Goal: Obtain resource: Download file/media

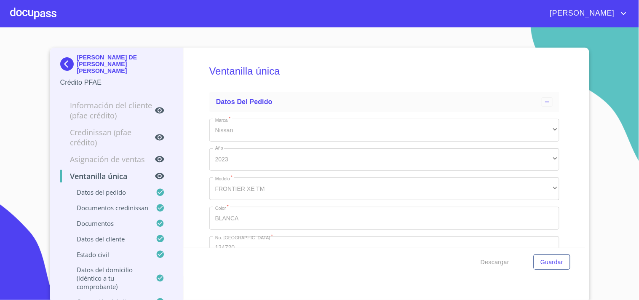
click at [15, 11] on div at bounding box center [33, 13] width 46 height 27
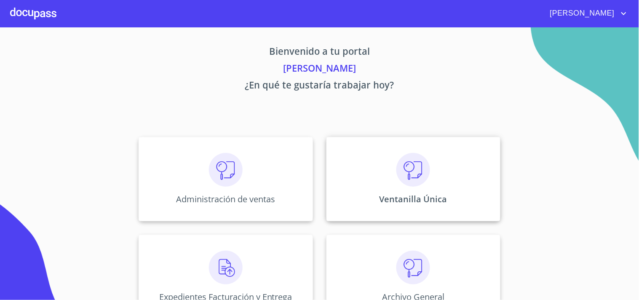
click at [474, 180] on div "Ventanilla Única" at bounding box center [414, 179] width 174 height 84
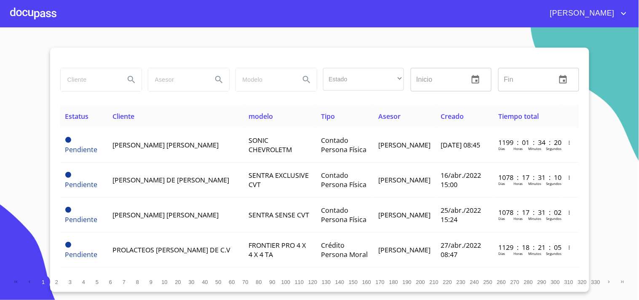
click at [117, 73] on input "search" at bounding box center [89, 79] width 57 height 23
type input "MITSUI & CO"
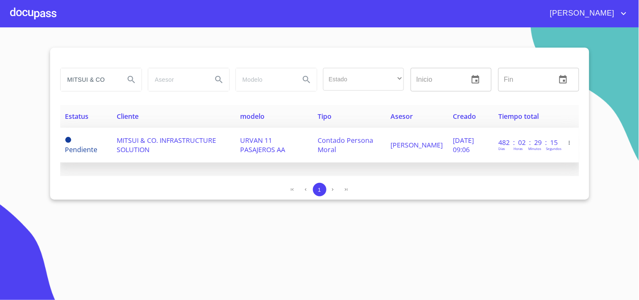
click at [271, 132] on td "URVAN 11 PASAJEROS AA" at bounding box center [274, 145] width 78 height 35
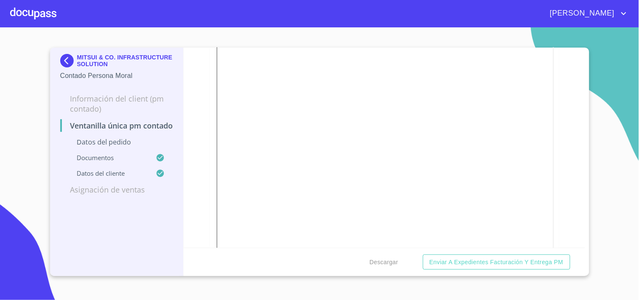
scroll to position [1030, 0]
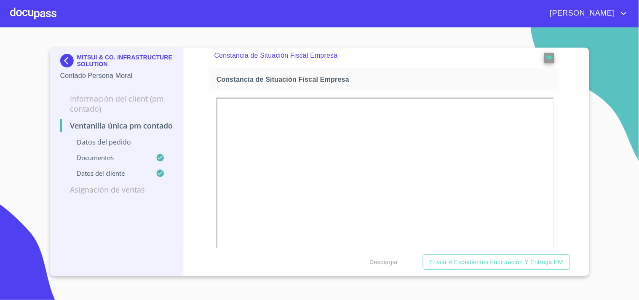
click at [38, 10] on div at bounding box center [33, 13] width 46 height 27
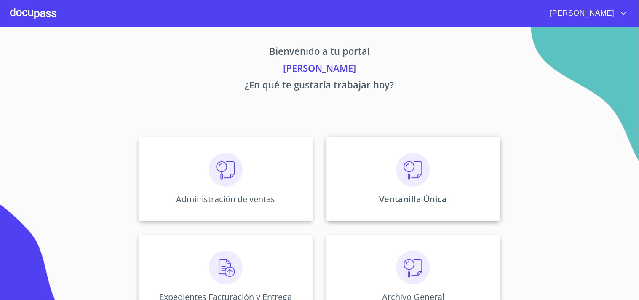
click at [431, 177] on div "Ventanilla Única" at bounding box center [414, 179] width 174 height 84
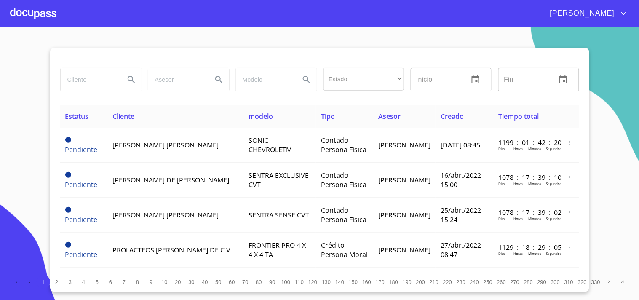
click at [115, 74] on input "search" at bounding box center [89, 79] width 57 height 23
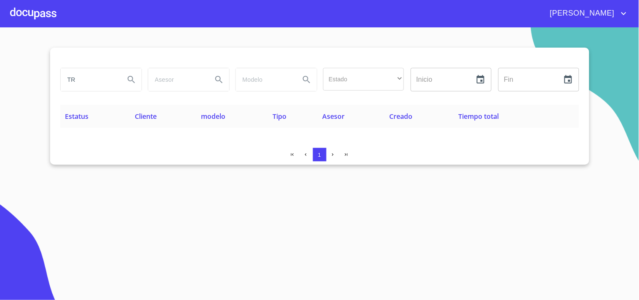
type input "T"
type input "TRANSFORMACION"
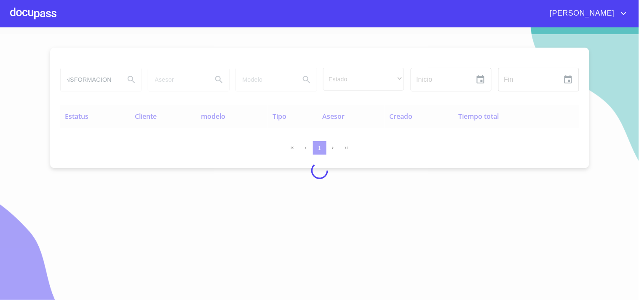
scroll to position [0, 0]
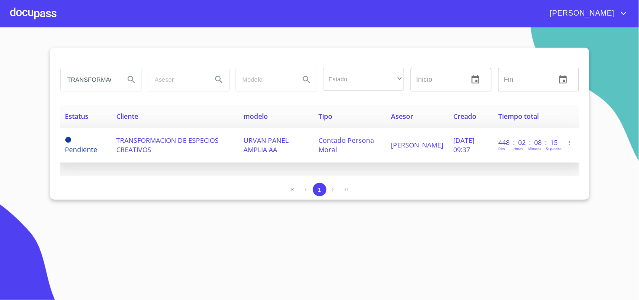
click at [454, 149] on span "[DATE] 09:37" at bounding box center [464, 145] width 21 height 19
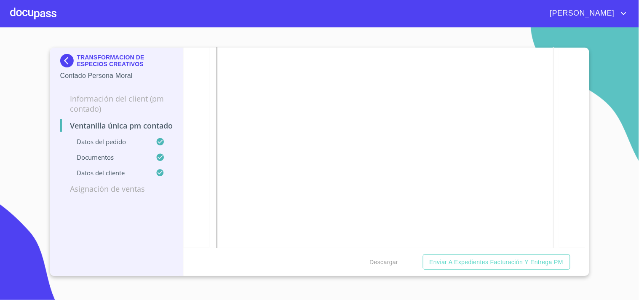
scroll to position [1030, 0]
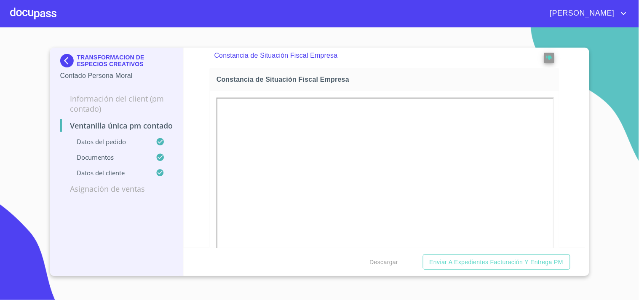
drag, startPoint x: 45, startPoint y: 21, endPoint x: 38, endPoint y: 22, distance: 7.3
click at [38, 22] on div at bounding box center [33, 13] width 46 height 27
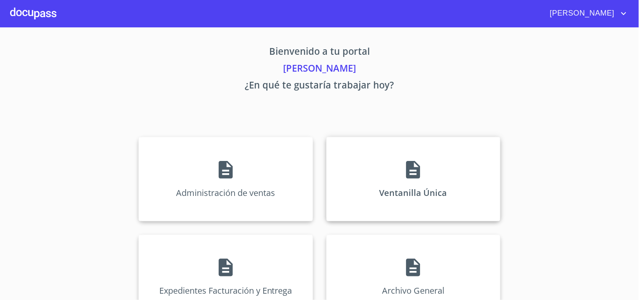
click at [431, 156] on div "Ventanilla Única" at bounding box center [414, 179] width 174 height 84
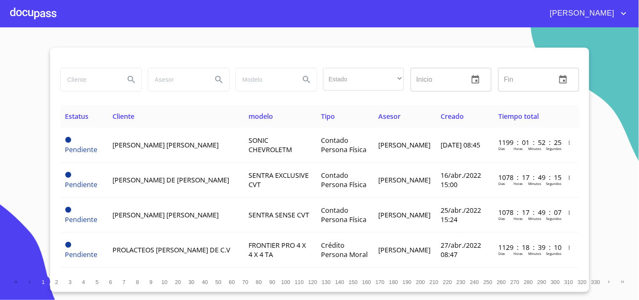
click at [60, 87] on div at bounding box center [101, 80] width 82 height 24
click at [70, 80] on input "search" at bounding box center [89, 79] width 57 height 23
type input "[PERSON_NAME]"
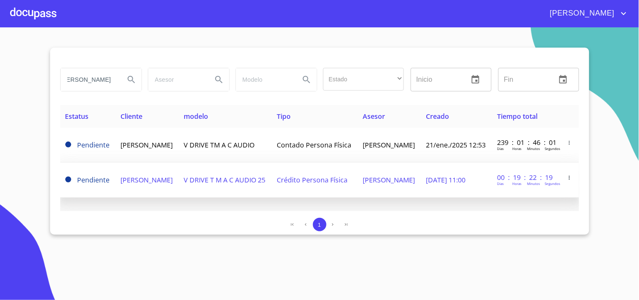
scroll to position [0, 0]
click at [266, 183] on td "V DRIVE T M A C AUDIO 25" at bounding box center [225, 180] width 93 height 35
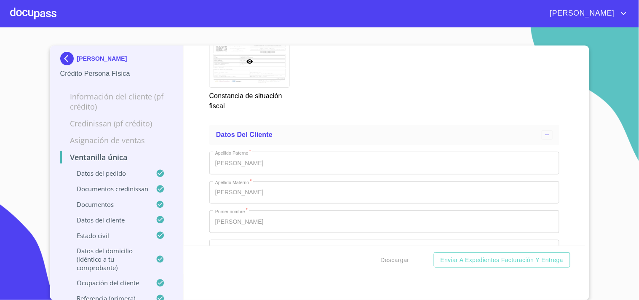
scroll to position [3184, 0]
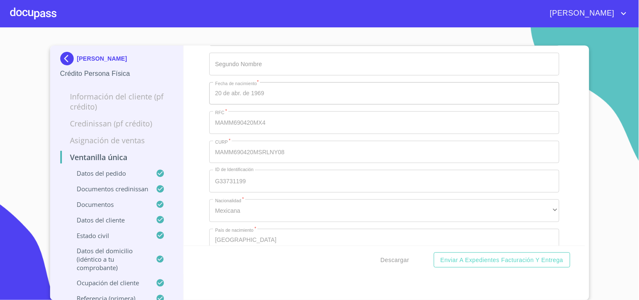
click at [371, 256] on div "Descargar Enviar a Expedientes Facturación y Entrega" at bounding box center [385, 260] width 402 height 29
click at [381, 259] on span "Descargar" at bounding box center [395, 260] width 29 height 11
click at [57, 19] on div "[PERSON_NAME]" at bounding box center [342, 13] width 573 height 13
click at [52, 17] on div at bounding box center [33, 13] width 46 height 27
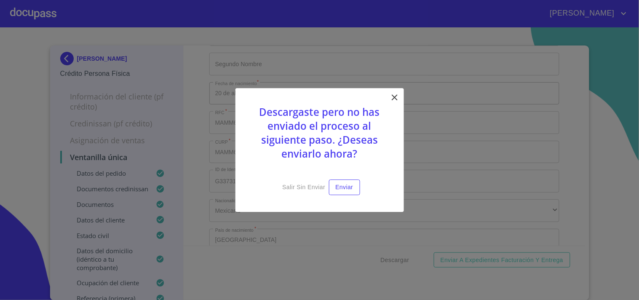
click at [394, 105] on div "Descargaste pero no has enviado el proceso al siguiente paso. ¿Deseas enviarlo …" at bounding box center [320, 150] width 169 height 124
click at [393, 100] on icon at bounding box center [395, 97] width 6 height 6
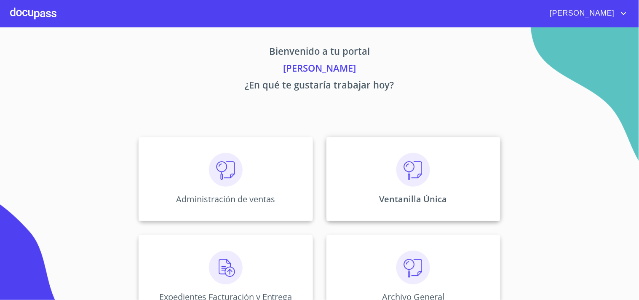
click at [462, 199] on div "Ventanilla Única" at bounding box center [414, 179] width 174 height 84
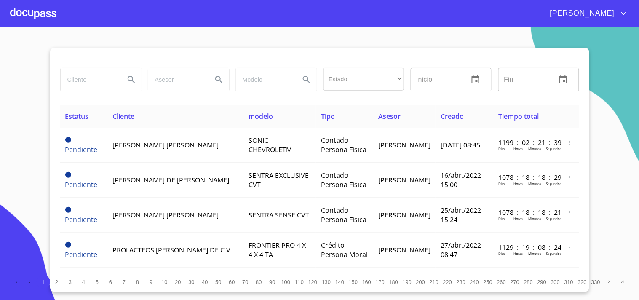
click at [72, 83] on input "search" at bounding box center [89, 79] width 57 height 23
type input "SERVICIOS TECNICOS"
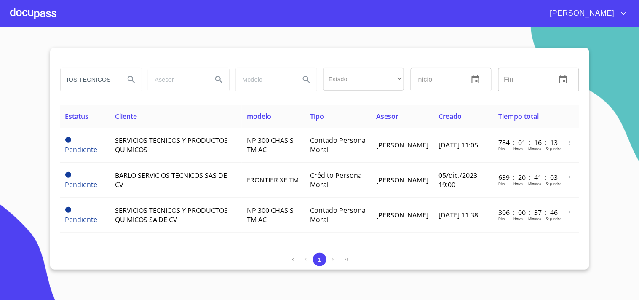
scroll to position [0, 0]
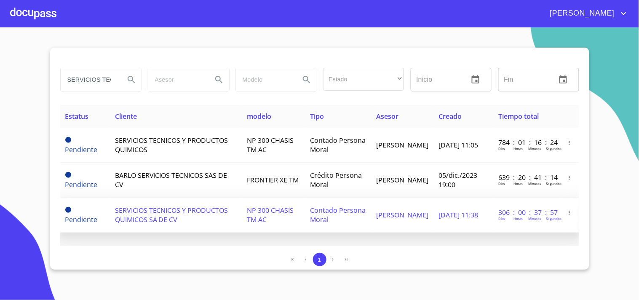
click at [217, 222] on td "SERVICIOS TECNICOS Y PRODUCTOS QUIMICOS SA DE CV" at bounding box center [176, 215] width 132 height 35
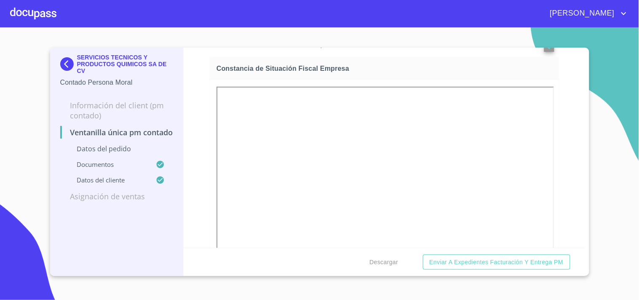
scroll to position [1030, 0]
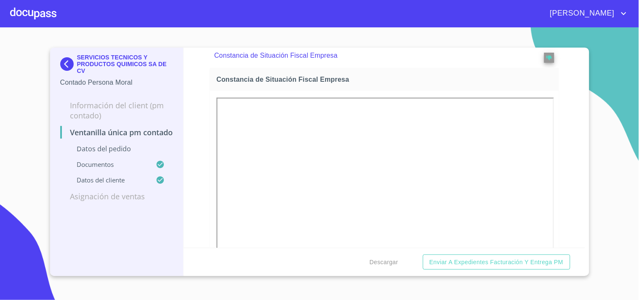
click at [35, 17] on div at bounding box center [33, 13] width 46 height 27
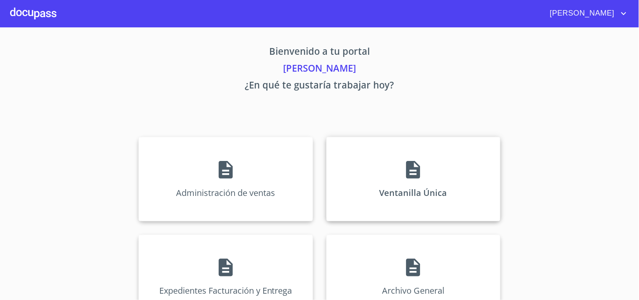
click at [410, 144] on div "Ventanilla Única" at bounding box center [414, 179] width 174 height 84
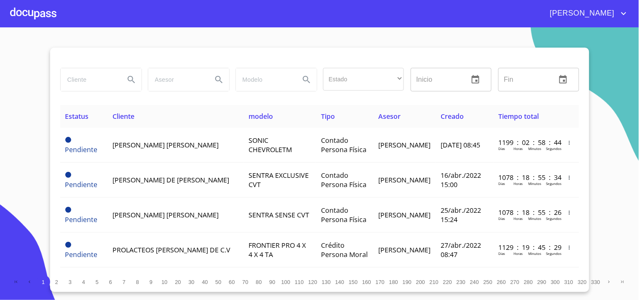
click at [91, 76] on input "search" at bounding box center [89, 79] width 57 height 23
click at [76, 86] on input "search" at bounding box center [89, 79] width 57 height 23
type input "c"
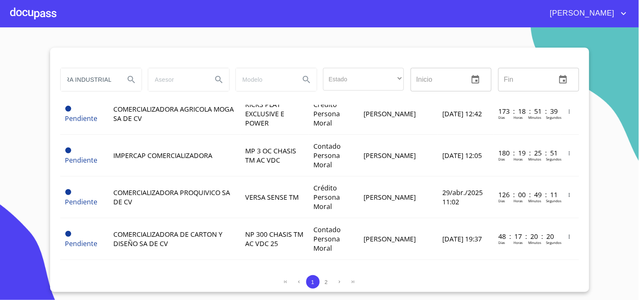
scroll to position [0, 59]
type input "COMERCIALIZADORA INDUSTRIAL"
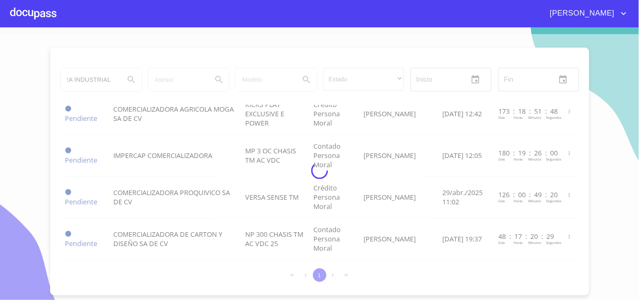
scroll to position [0, 0]
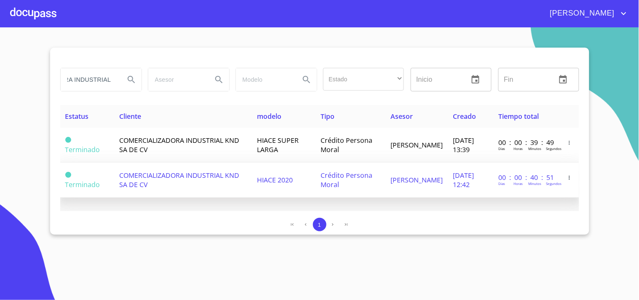
click at [317, 189] on td "Crédito Persona Moral" at bounding box center [351, 180] width 70 height 35
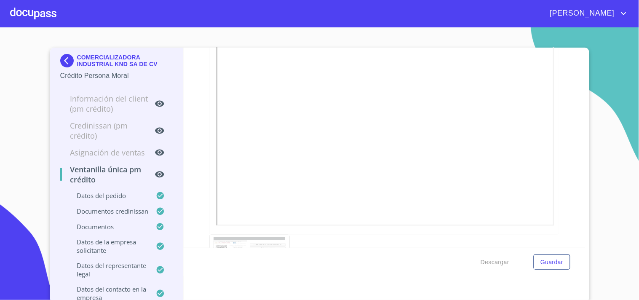
scroll to position [2451, 0]
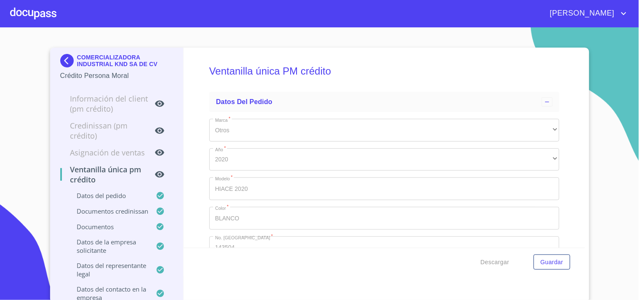
scroll to position [2451, 0]
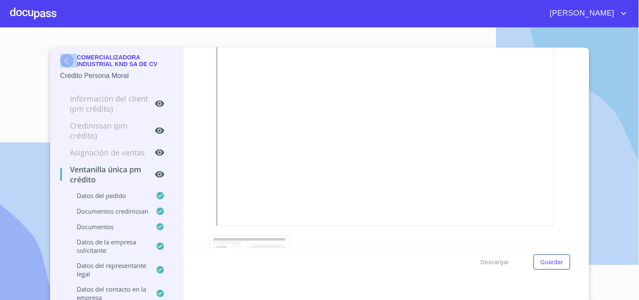
click at [35, 31] on div "Juana COMERCIALIZADORA INDUSTRIAL KND SA DE CV Crédito Persona Moral Informació…" at bounding box center [319, 150] width 639 height 300
click at [28, 13] on div at bounding box center [33, 13] width 46 height 27
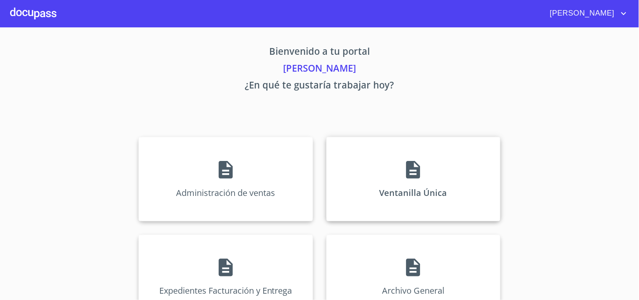
click at [426, 179] on div "Ventanilla Única" at bounding box center [414, 179] width 174 height 84
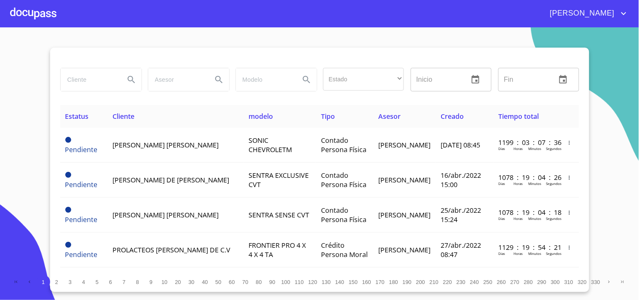
click at [112, 81] on input "search" at bounding box center [89, 79] width 57 height 23
type input "OPERADORA DAVRA"
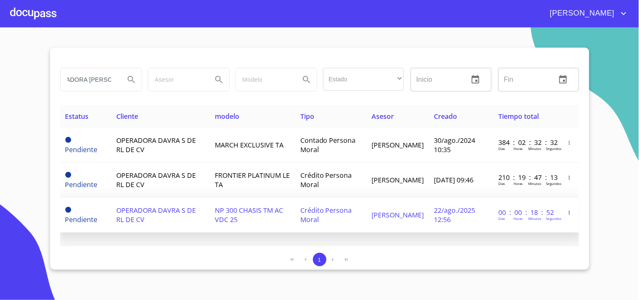
scroll to position [0, 0]
click at [481, 211] on td "22/ago./2025 12:56" at bounding box center [462, 215] width 64 height 35
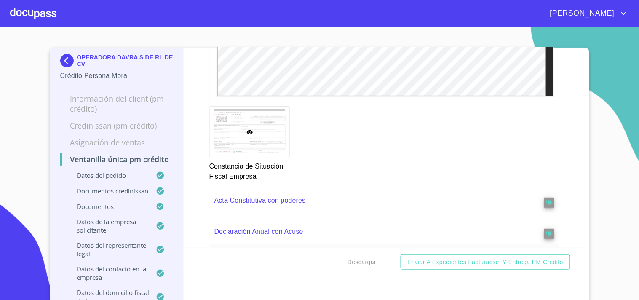
scroll to position [2576, 0]
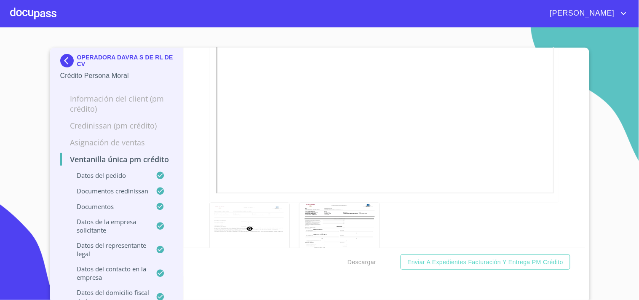
scroll to position [3231, 0]
click at [348, 264] on span "Descargar" at bounding box center [362, 262] width 29 height 11
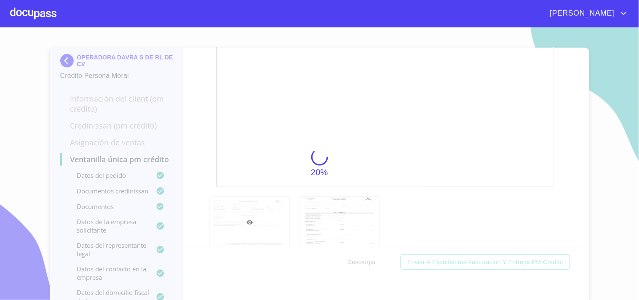
click at [613, 82] on div "20%" at bounding box center [319, 163] width 639 height 273
click at [13, 14] on div at bounding box center [33, 13] width 46 height 27
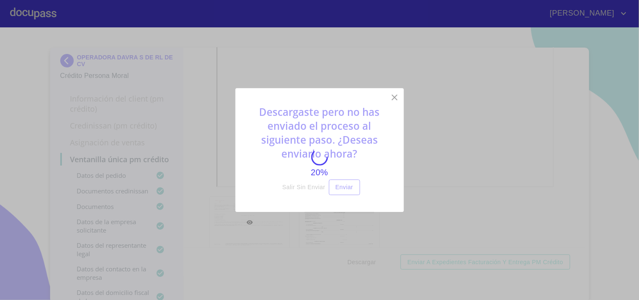
click at [386, 94] on div "20%" at bounding box center [319, 163] width 639 height 273
click at [393, 96] on div "20%" at bounding box center [319, 163] width 639 height 273
click at [48, 11] on div at bounding box center [319, 150] width 639 height 300
click at [390, 99] on div "20%" at bounding box center [319, 163] width 639 height 273
